Goal: Find specific page/section: Find specific page/section

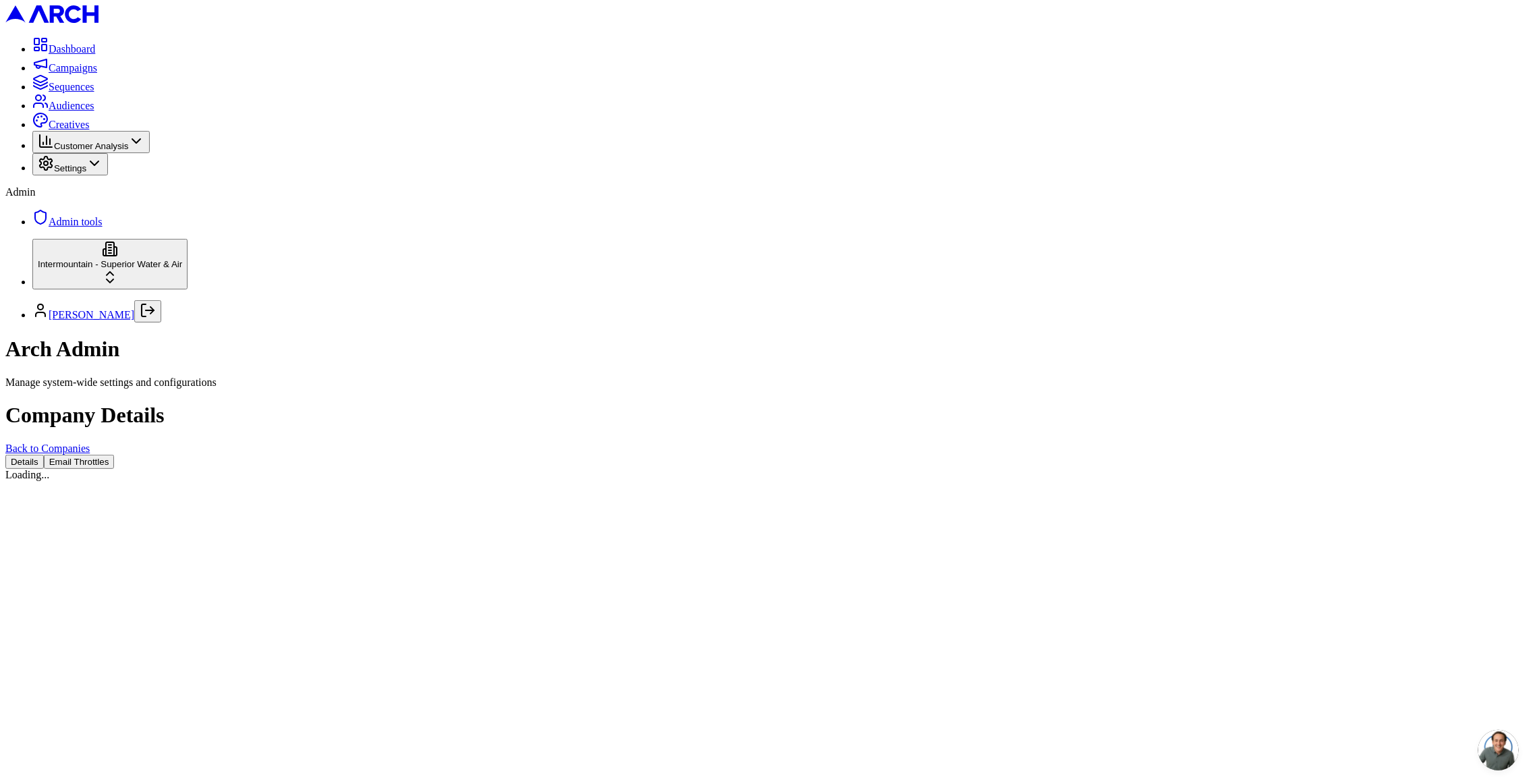
click at [115, 455] on button "Email Throttles" at bounding box center [79, 461] width 71 height 14
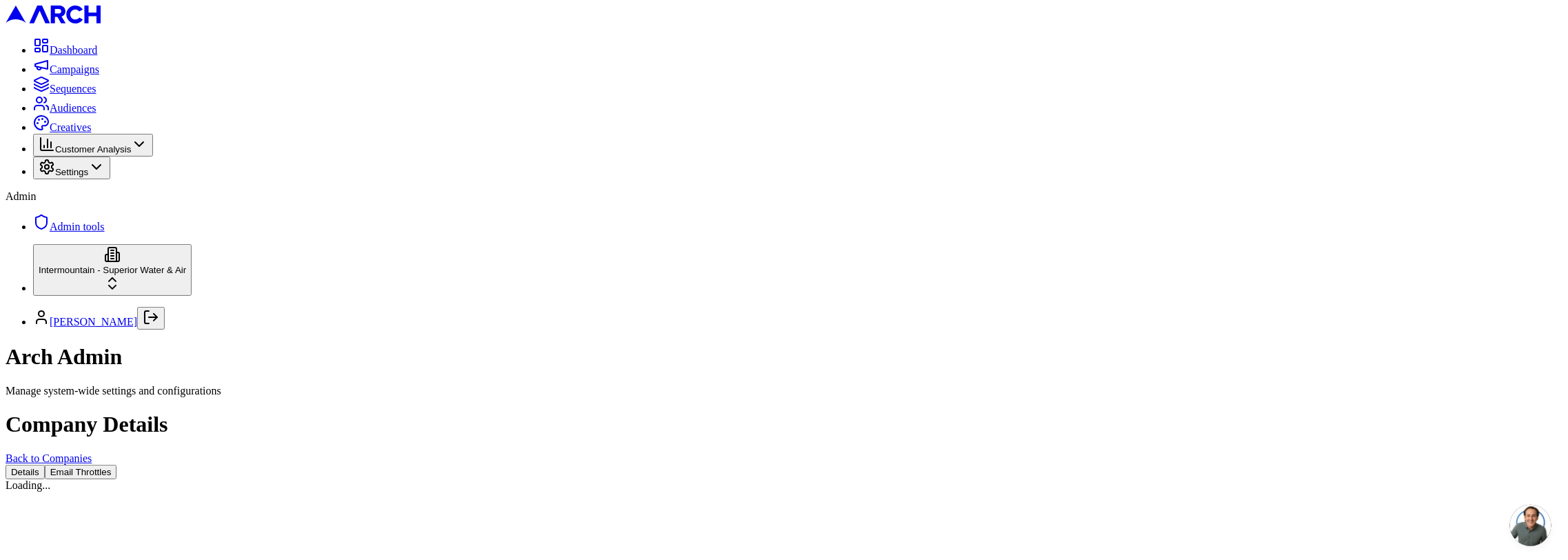
click at [119, 330] on div "Intermountain - Superior Water & Air Sacha" at bounding box center [784, 287] width 1557 height 85
click at [118, 464] on button "Email Throttles" at bounding box center [81, 471] width 73 height 14
